Goal: Task Accomplishment & Management: Manage account settings

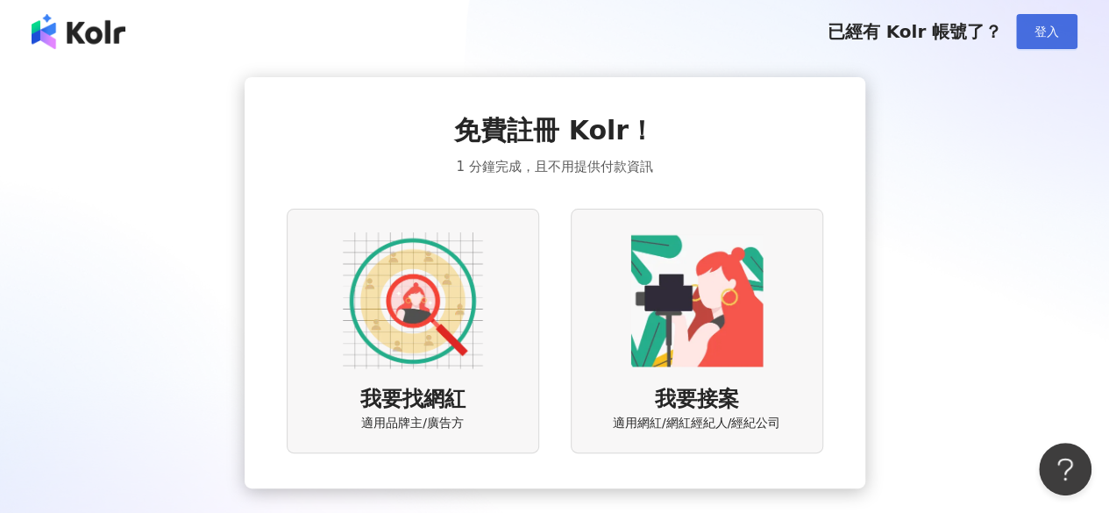
click at [1053, 39] on span "登入" at bounding box center [1047, 32] width 25 height 14
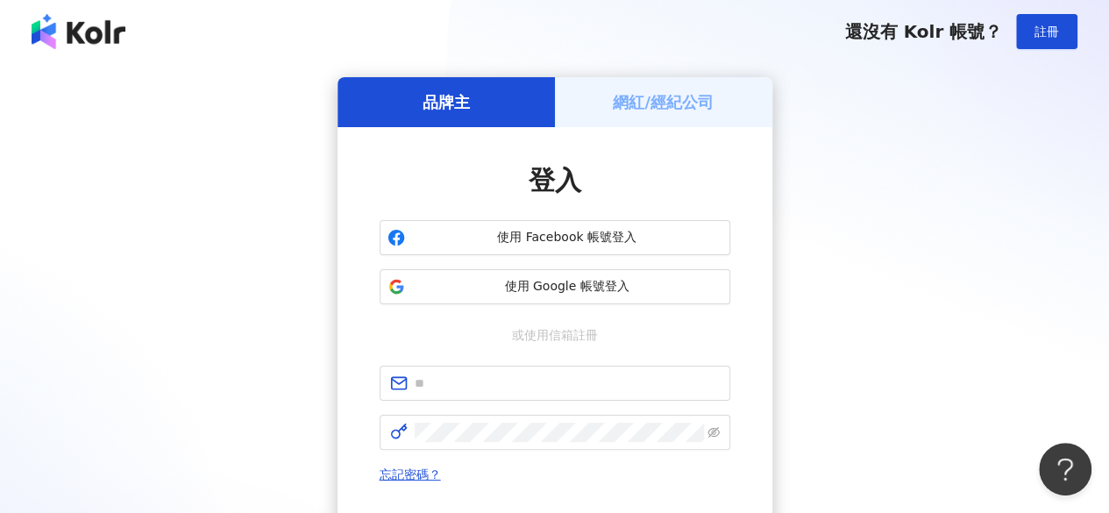
click at [670, 112] on h5 "網紅/經紀公司" at bounding box center [663, 102] width 101 height 22
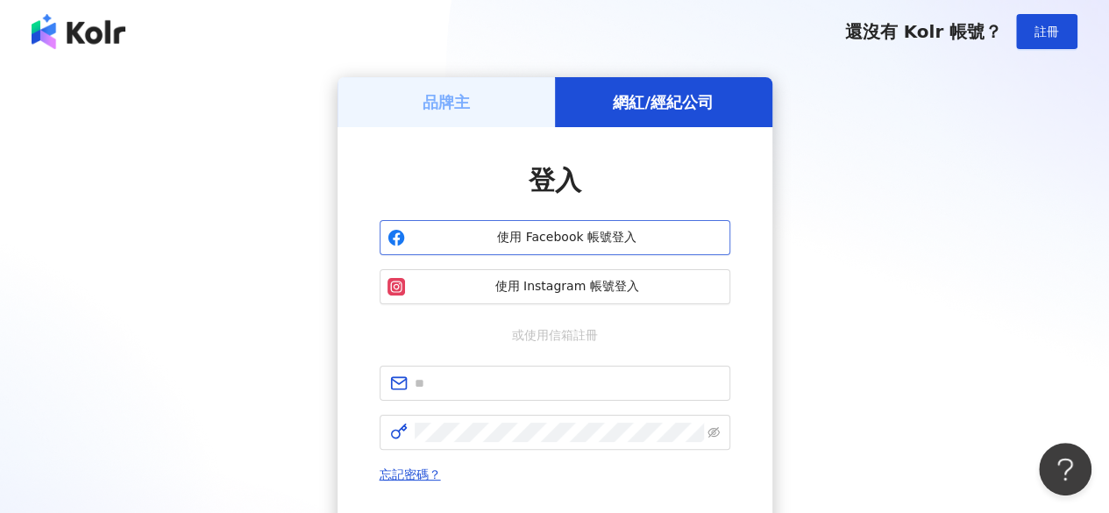
click at [586, 231] on span "使用 Facebook 帳號登入" at bounding box center [567, 238] width 310 height 18
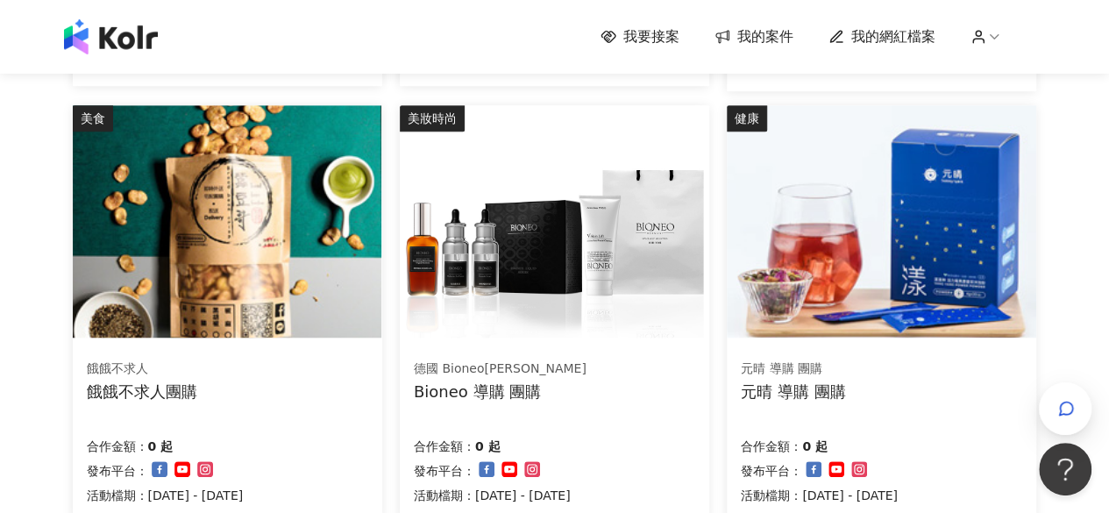
scroll to position [789, 0]
